Goal: Task Accomplishment & Management: Use online tool/utility

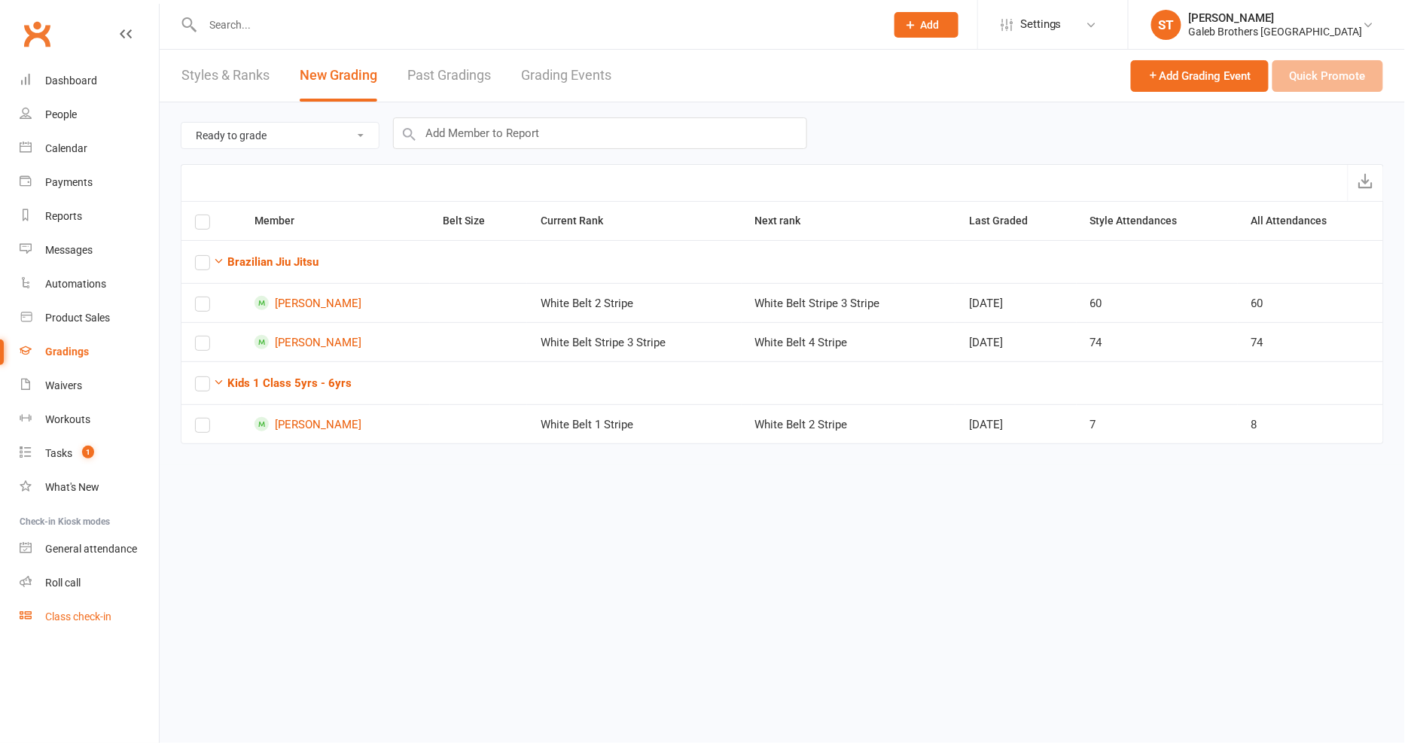
click at [88, 621] on div "Class check-in" at bounding box center [78, 617] width 66 height 12
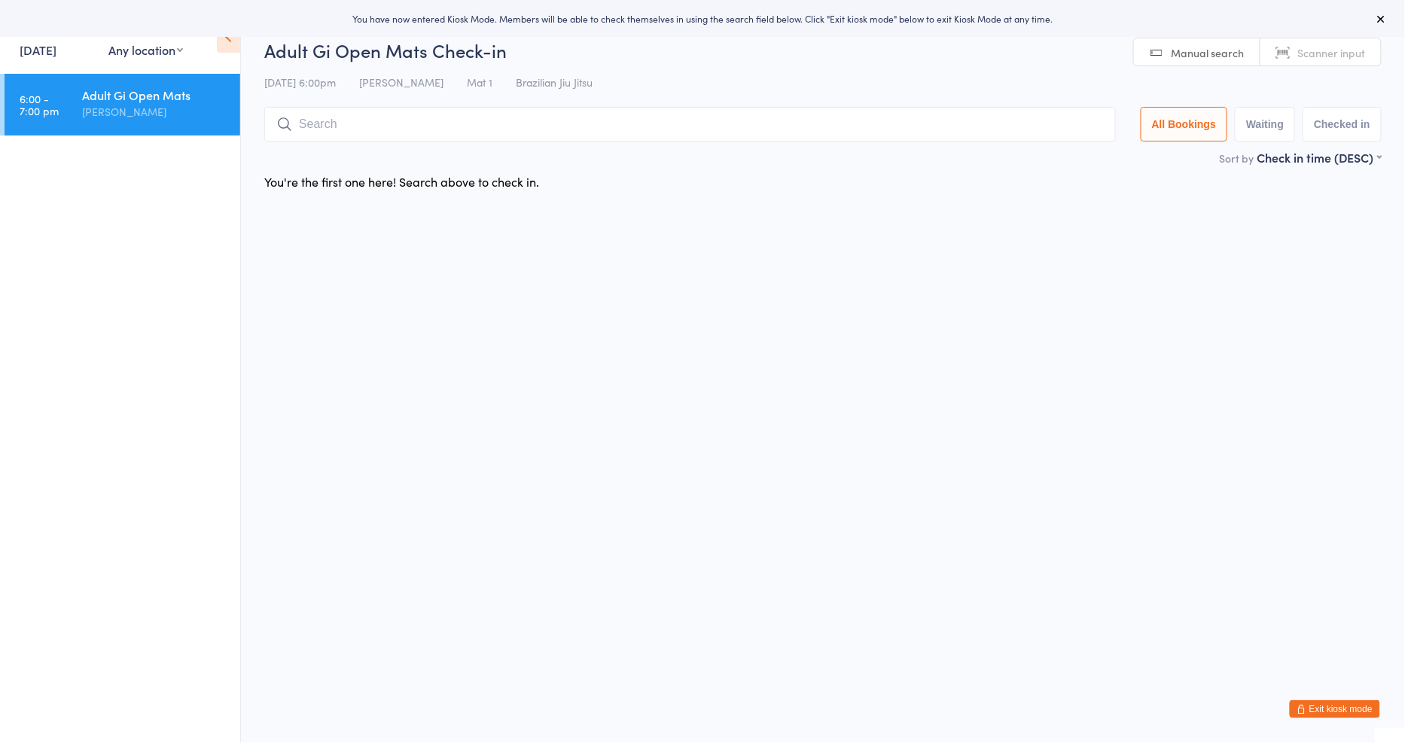
click at [47, 50] on link "[DATE]" at bounding box center [38, 49] width 37 height 17
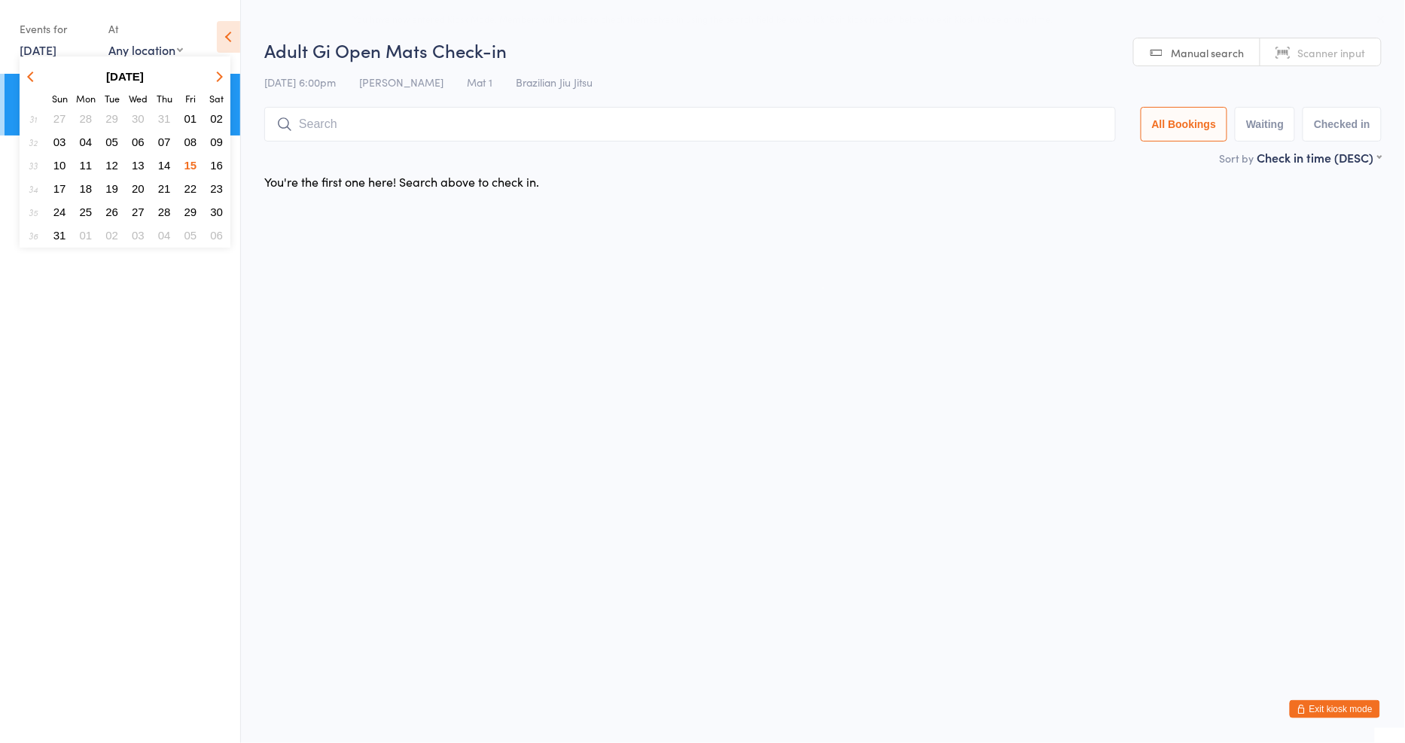
click at [169, 166] on span "14" at bounding box center [164, 165] width 13 height 13
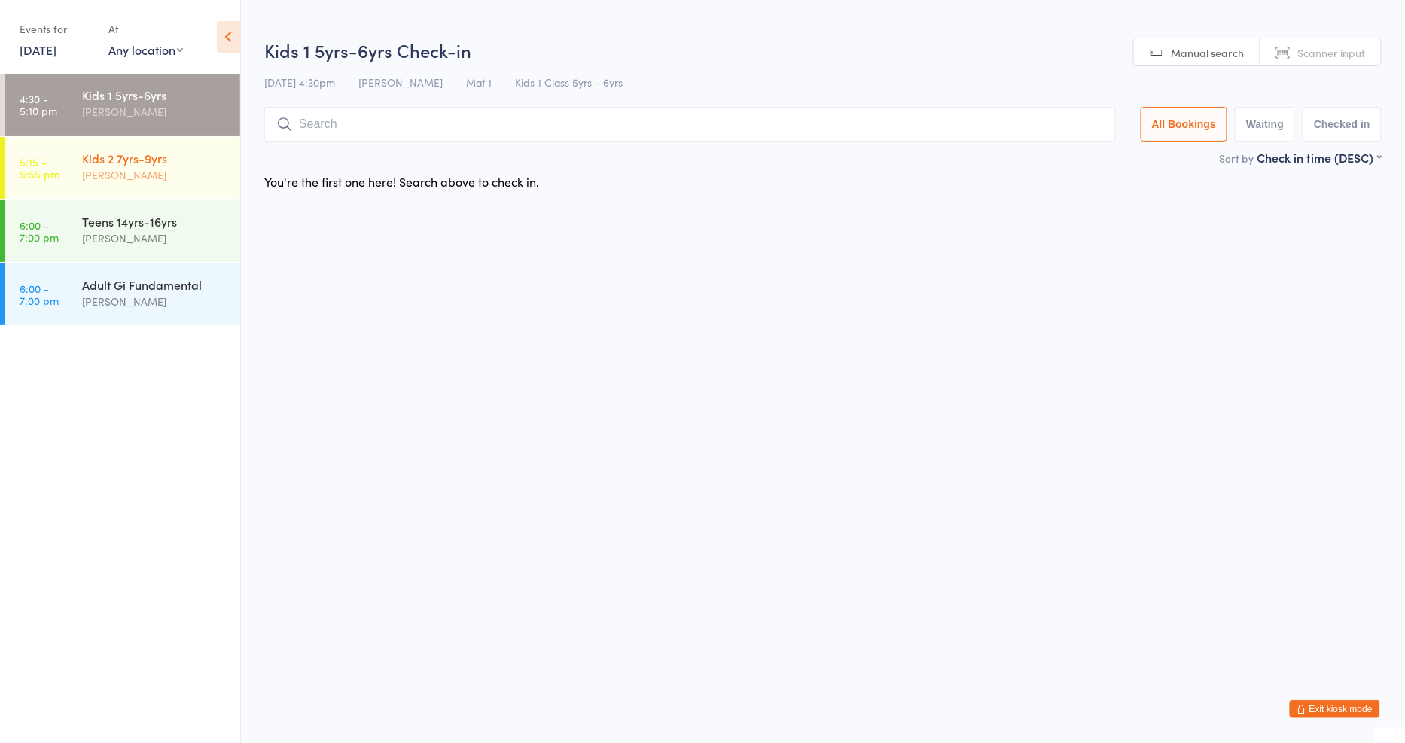
click at [174, 169] on div "[PERSON_NAME]" at bounding box center [154, 174] width 145 height 17
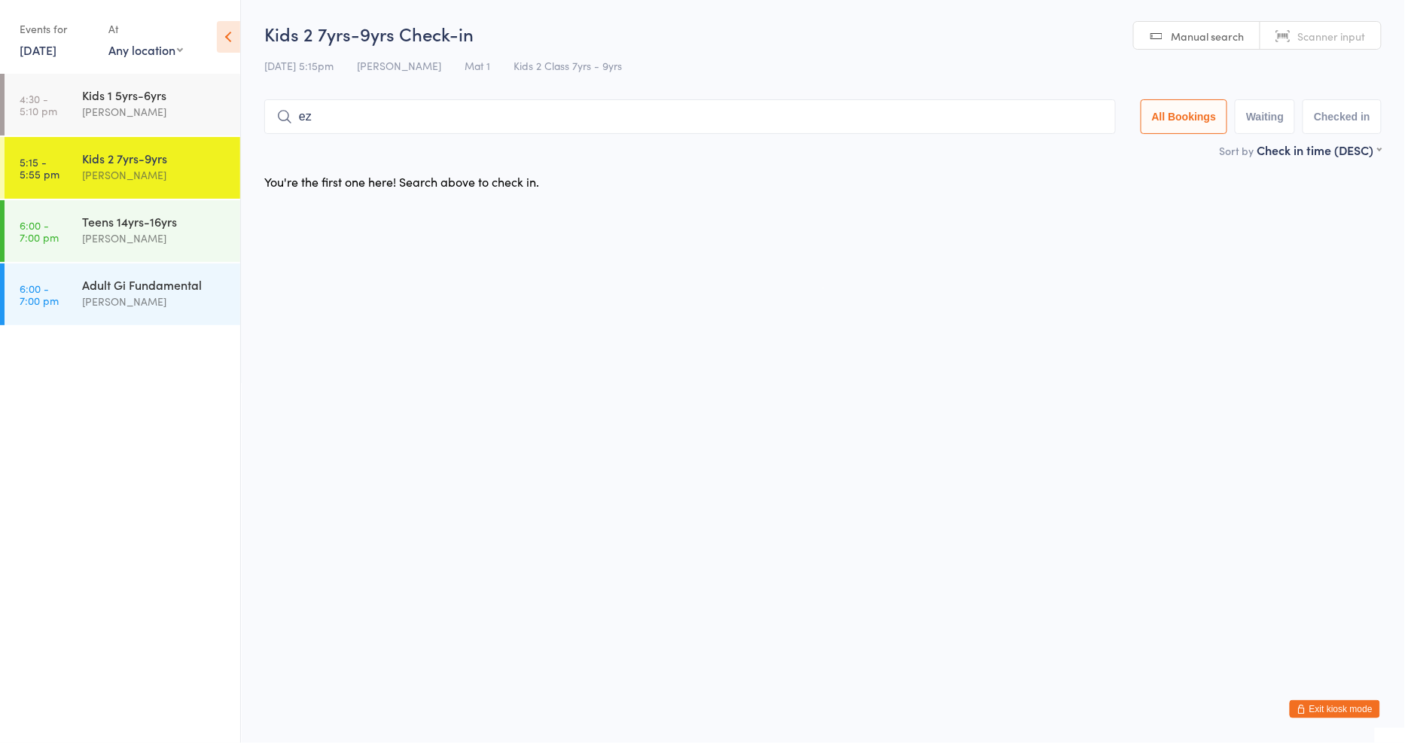
click at [368, 123] on input "ez" at bounding box center [690, 116] width 852 height 35
click at [313, 227] on html "You have now entered Kiosk Mode. Members will be able to check themselves in us…" at bounding box center [702, 371] width 1405 height 743
click at [355, 125] on input "ezra" at bounding box center [690, 116] width 852 height 35
type input "e"
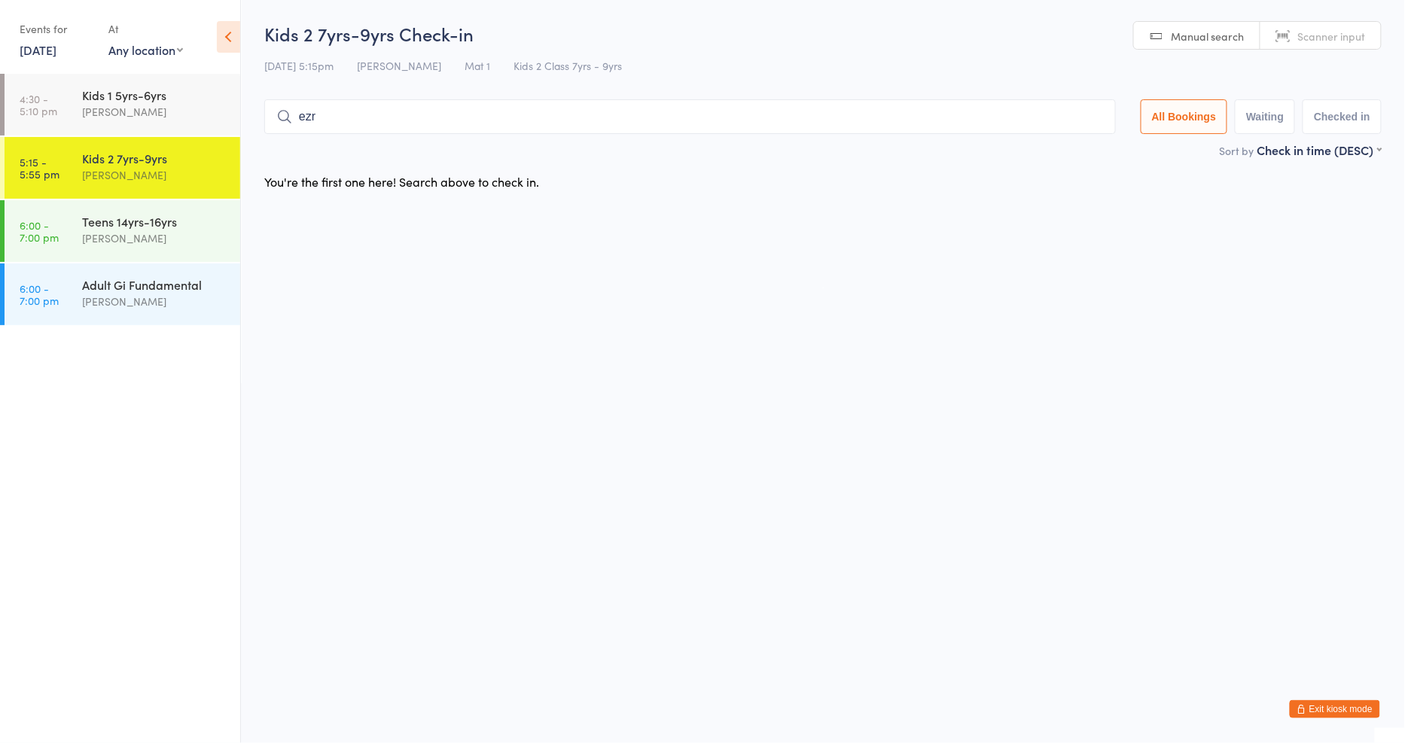
type input "ezra"
click at [1078, 152] on button "Drop in" at bounding box center [1071, 149] width 60 height 22
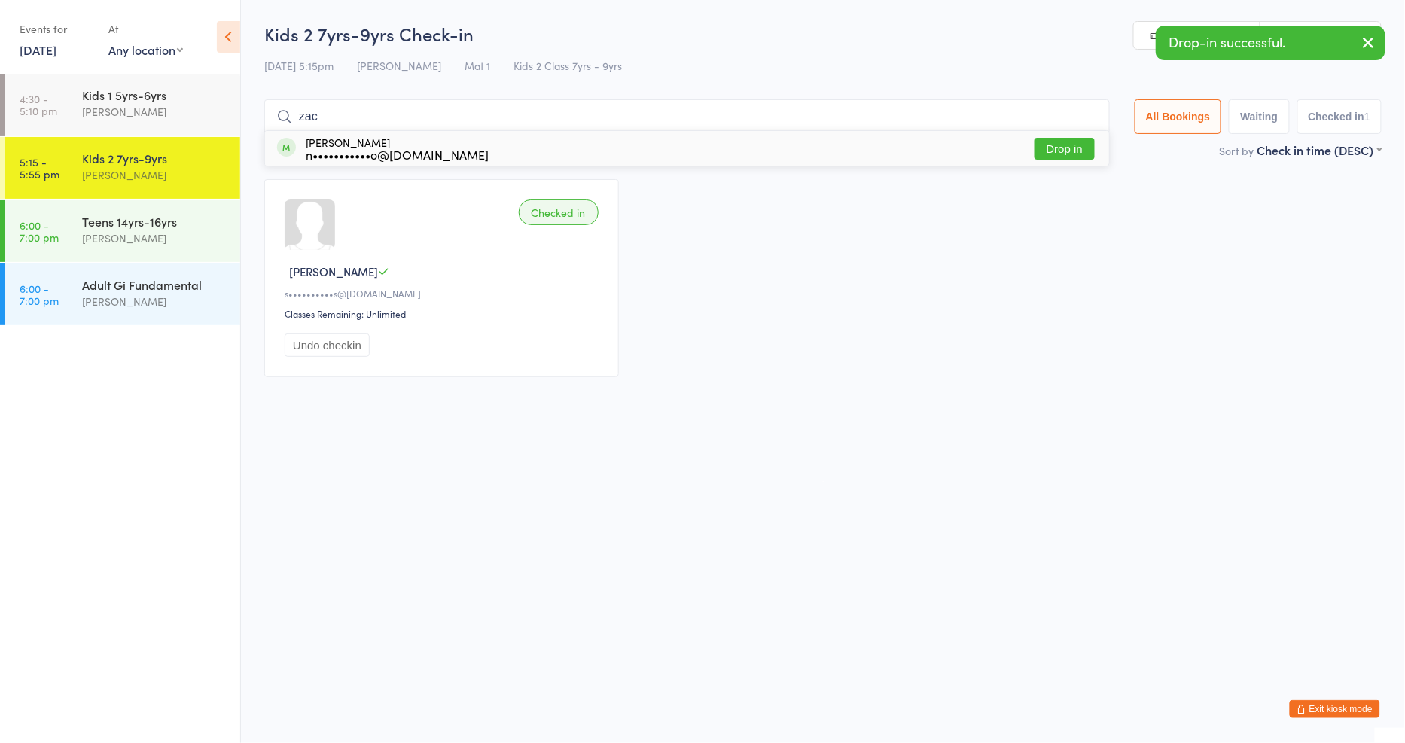
type input "zac"
click at [1074, 154] on button "Drop in" at bounding box center [1065, 149] width 60 height 22
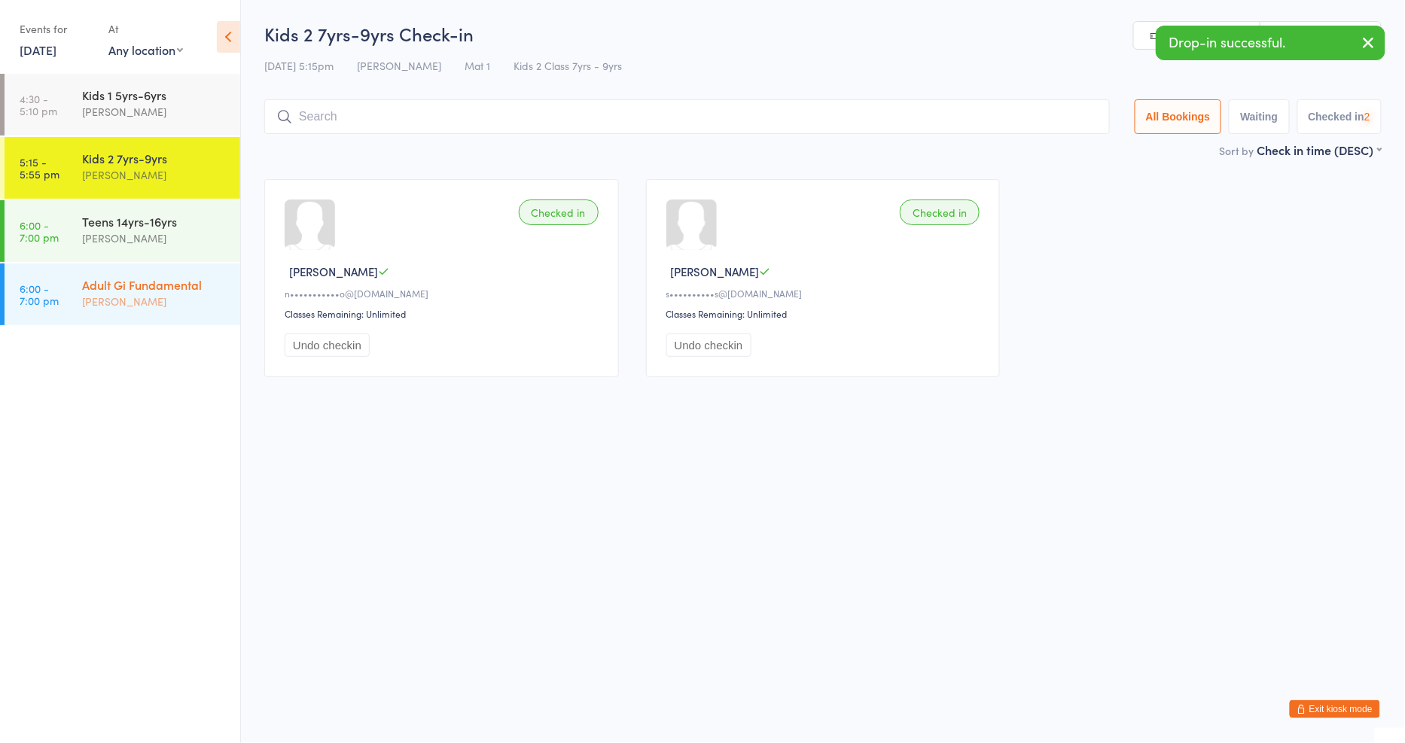
click at [175, 307] on div "[PERSON_NAME]" at bounding box center [154, 301] width 145 height 17
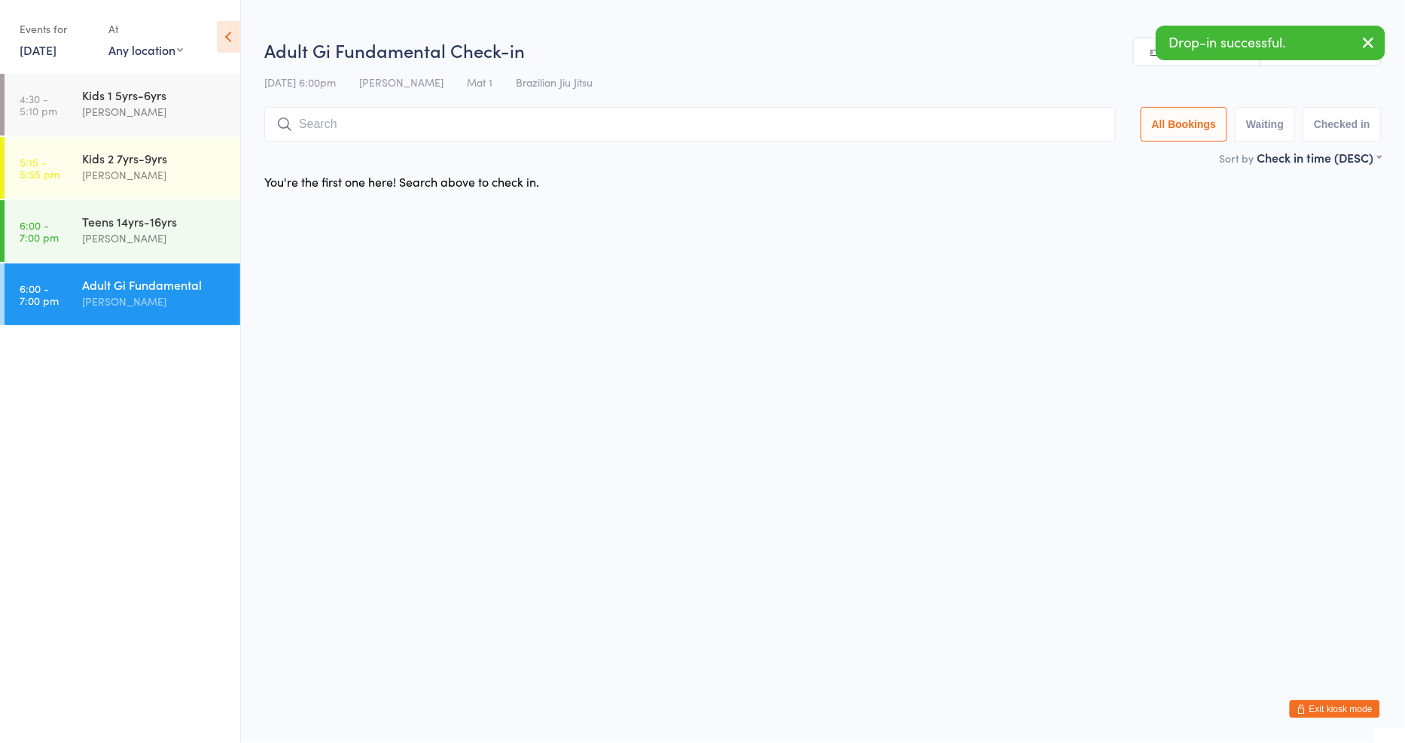
click at [408, 132] on input "search" at bounding box center [690, 124] width 852 height 35
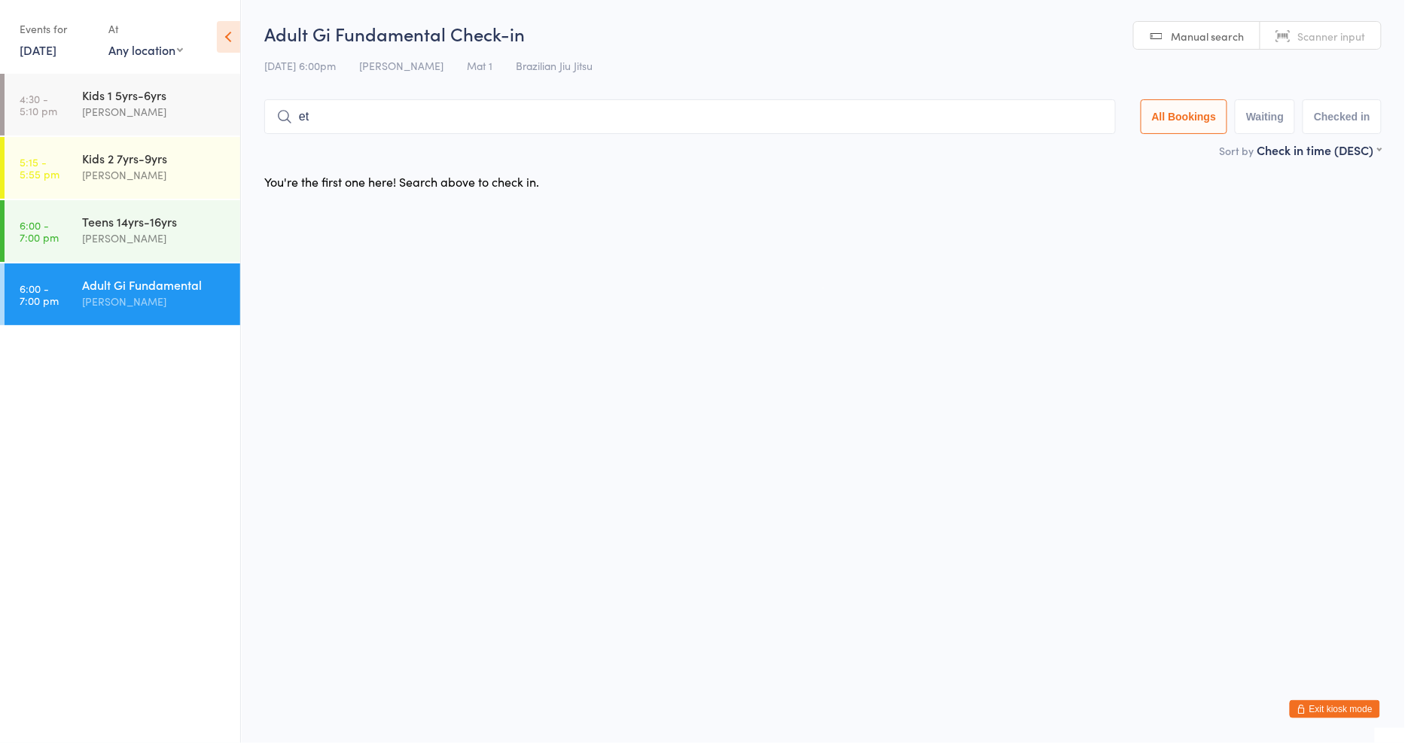
type input "e"
click at [567, 122] on input "Ethan" at bounding box center [690, 116] width 852 height 35
click at [437, 115] on input "E" at bounding box center [690, 116] width 852 height 35
type input "Eth"
click at [137, 160] on div "Kids 2 7yrs-9yrs" at bounding box center [154, 158] width 145 height 17
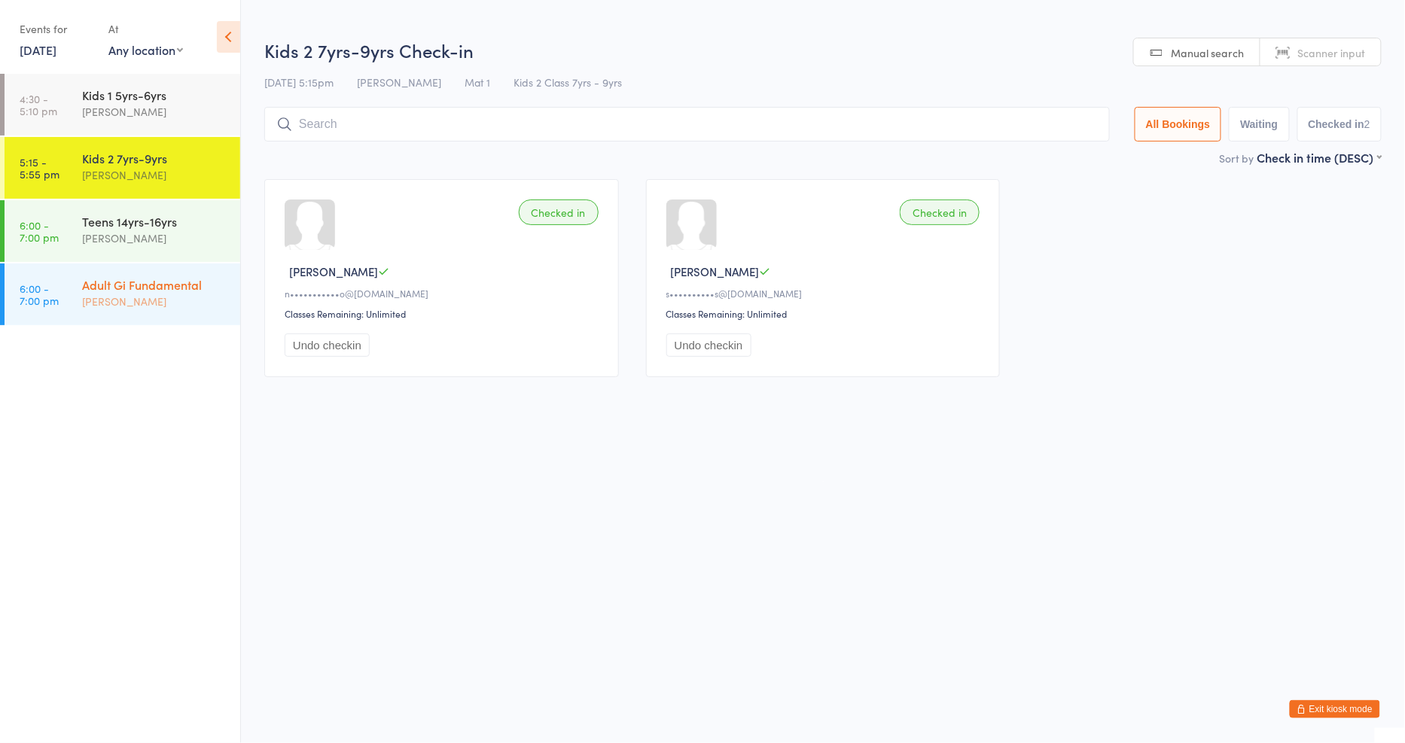
click at [190, 285] on div "Adult Gi Fundamental" at bounding box center [154, 284] width 145 height 17
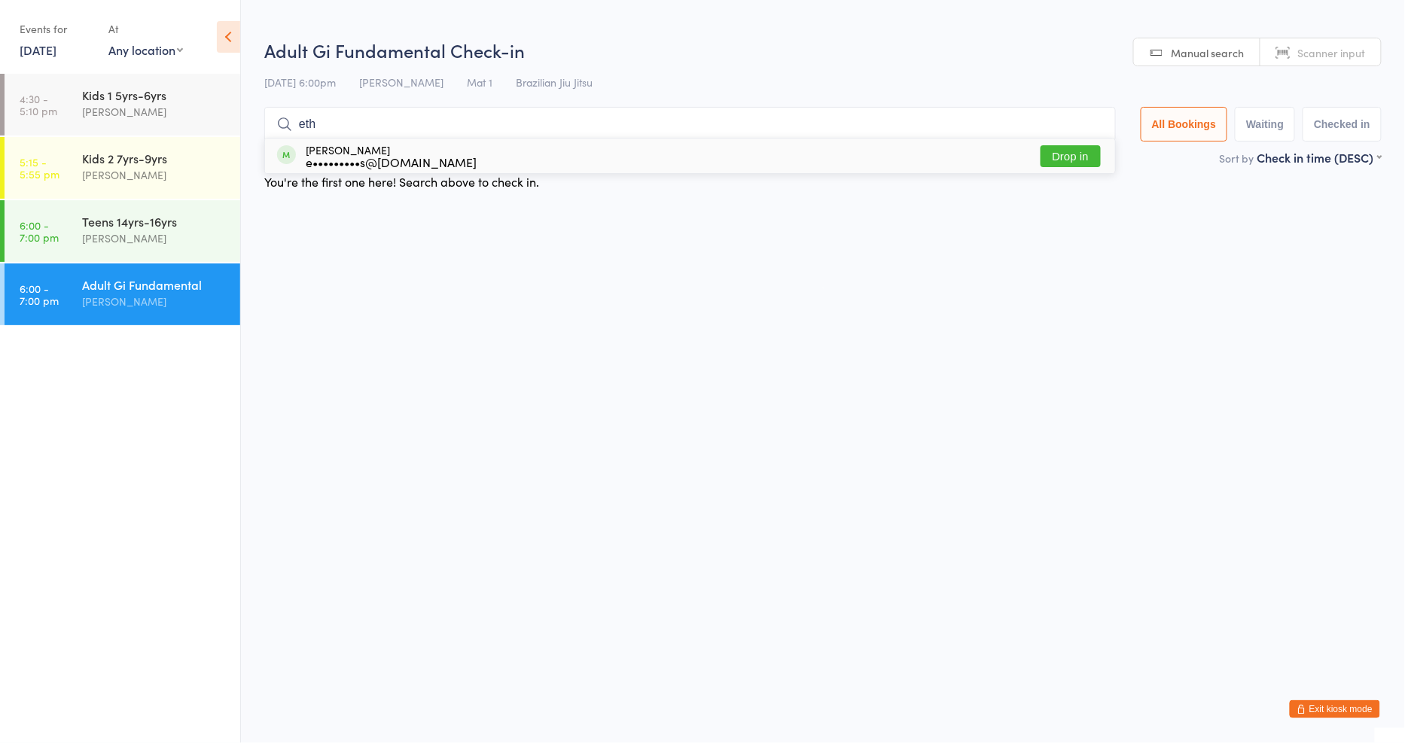
type input "eth"
click at [1077, 160] on button "Drop in" at bounding box center [1071, 156] width 60 height 22
